Goal: Transaction & Acquisition: Purchase product/service

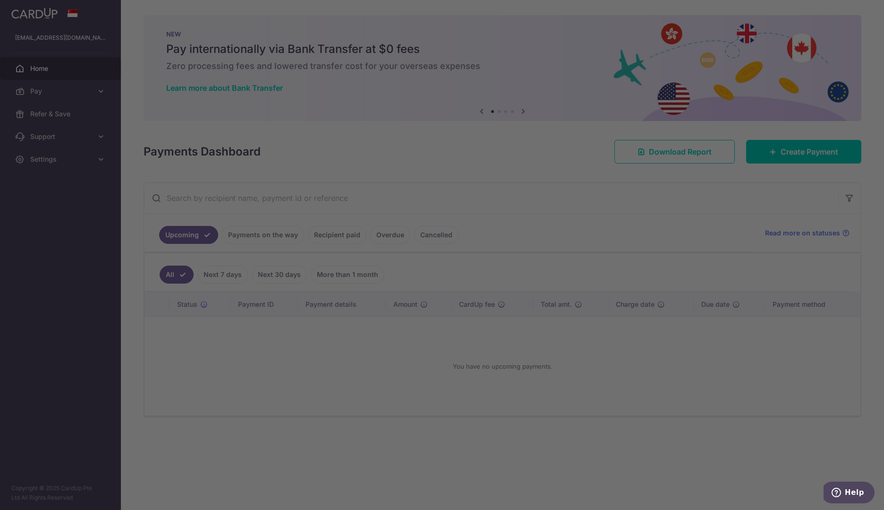
click at [0, 509] on nordpass-portal at bounding box center [0, 510] width 0 height 0
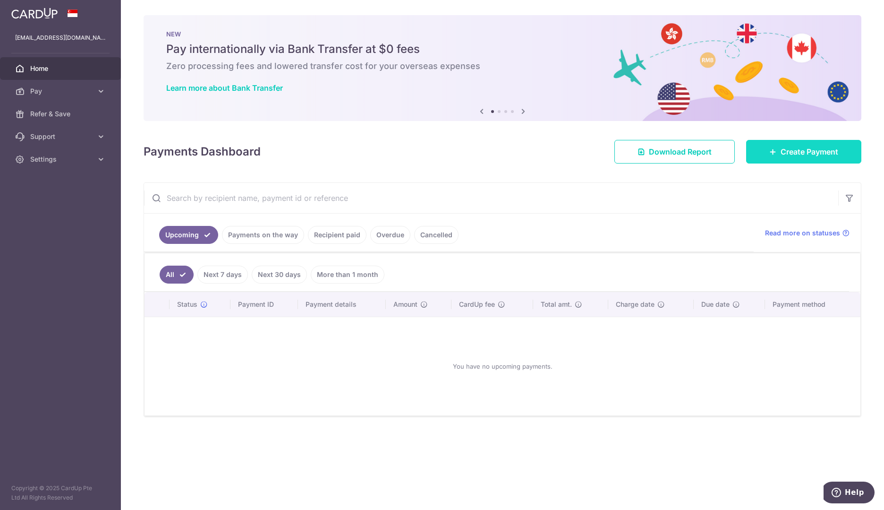
click at [815, 151] on span "Create Payment" at bounding box center [810, 151] width 58 height 11
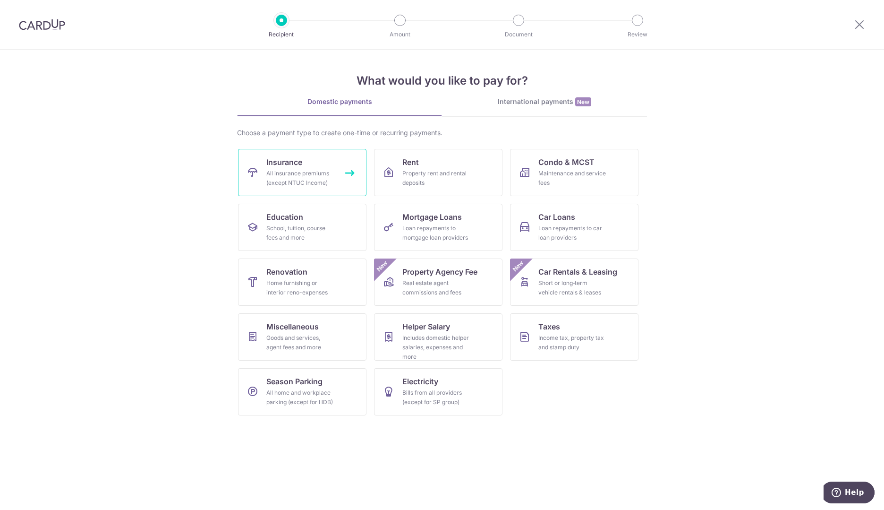
click at [298, 175] on div "All insurance premiums (except NTUC Income)" at bounding box center [300, 178] width 68 height 19
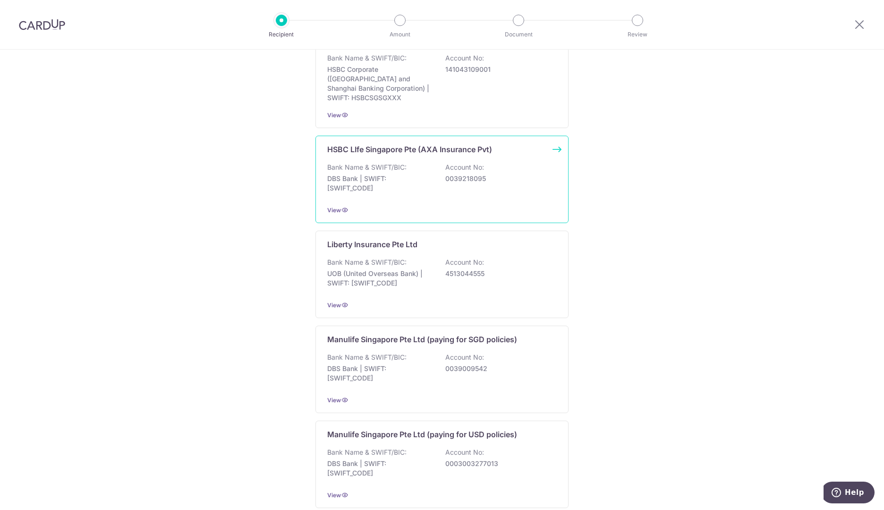
scroll to position [801, 0]
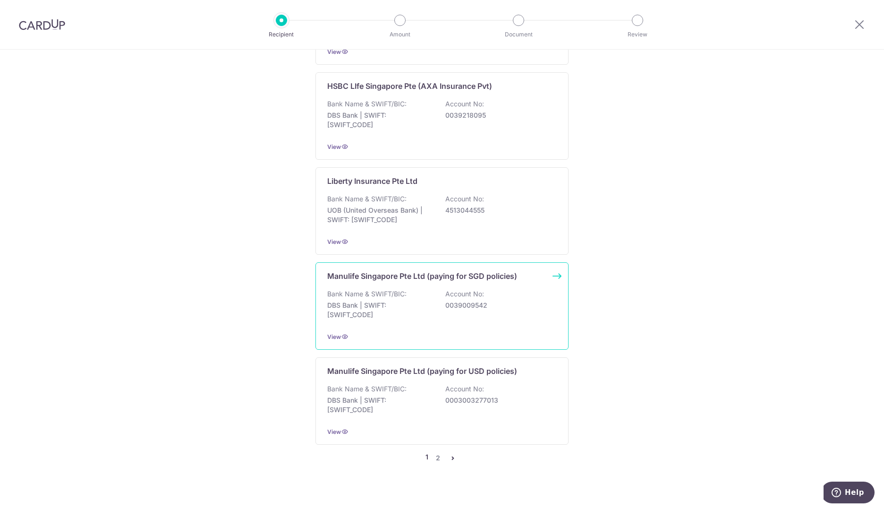
click at [556, 265] on div "Manulife Singapore Pte Ltd (paying for SGD policies) Bank Name & SWIFT/BIC: DBS…" at bounding box center [442, 305] width 253 height 87
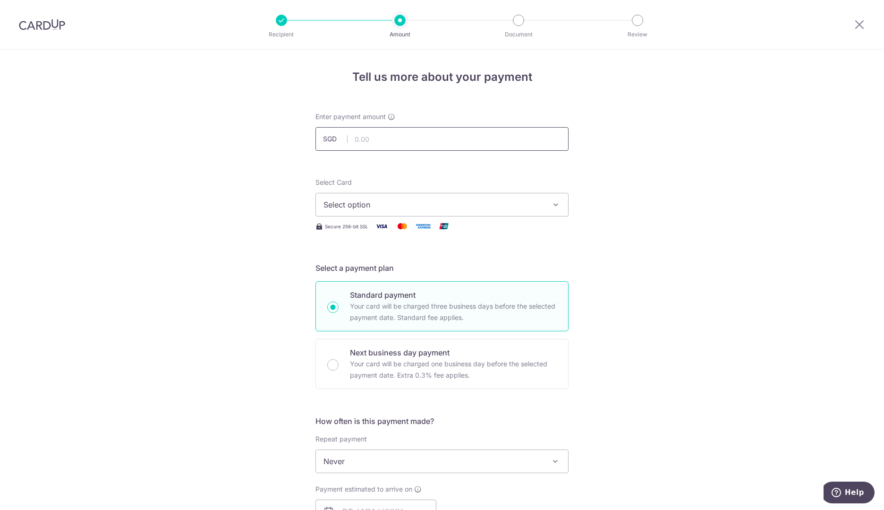
click at [369, 141] on input "text" at bounding box center [442, 139] width 253 height 24
type input "4,752.32"
click at [396, 204] on span "Select option" at bounding box center [434, 204] width 220 height 11
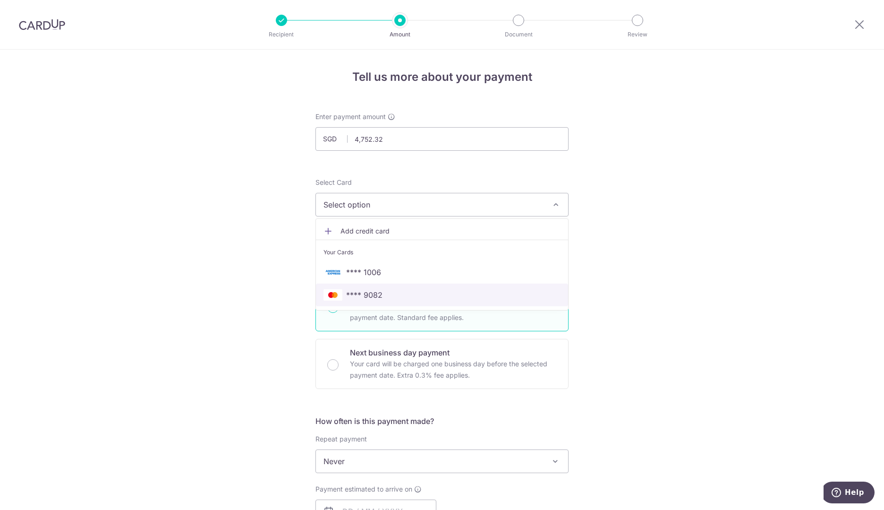
scroll to position [47, 0]
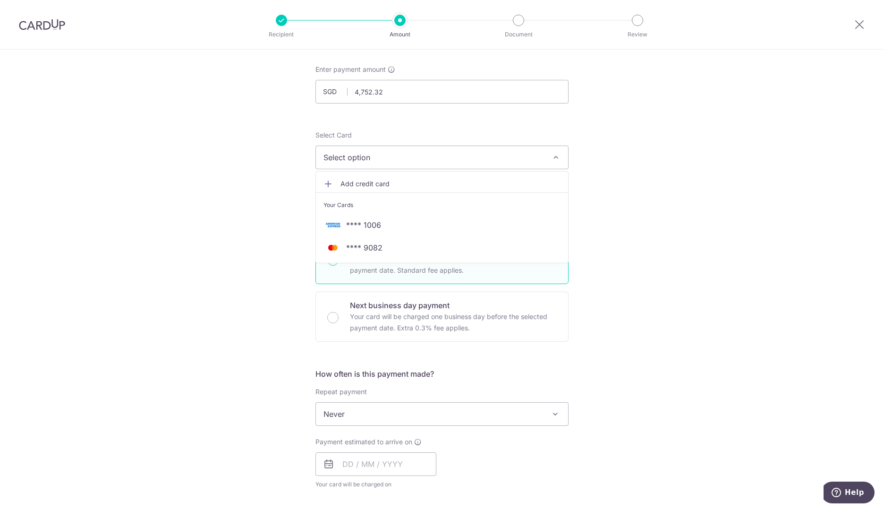
click at [367, 183] on span "Add credit card" at bounding box center [451, 183] width 220 height 9
